Goal: Information Seeking & Learning: Learn about a topic

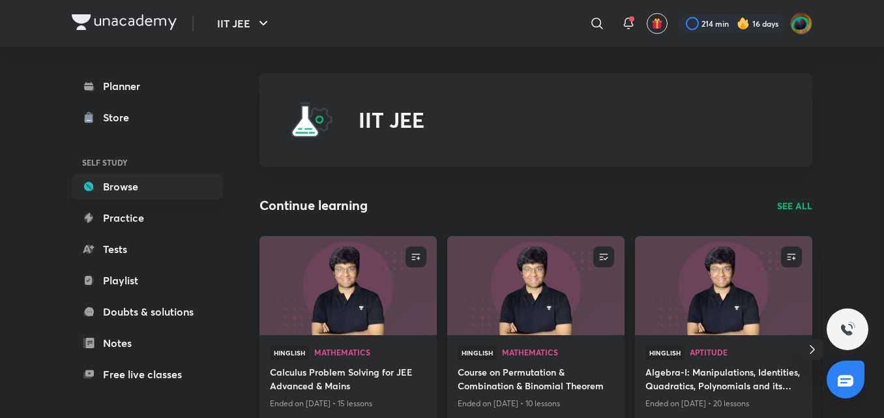
click at [465, 361] on div "Hinglish Mathematics" at bounding box center [536, 356] width 156 height 20
click at [502, 372] on h4 "Course on Permutation & Combination & Binomial Theorem" at bounding box center [536, 380] width 156 height 30
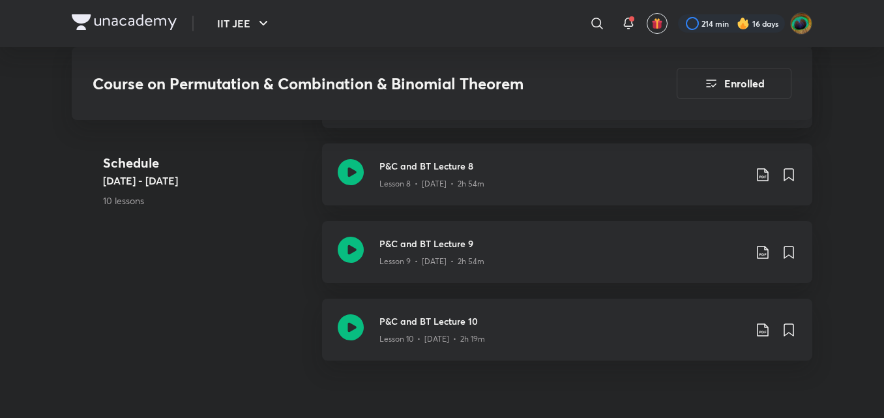
scroll to position [1316, 0]
